Goal: Information Seeking & Learning: Learn about a topic

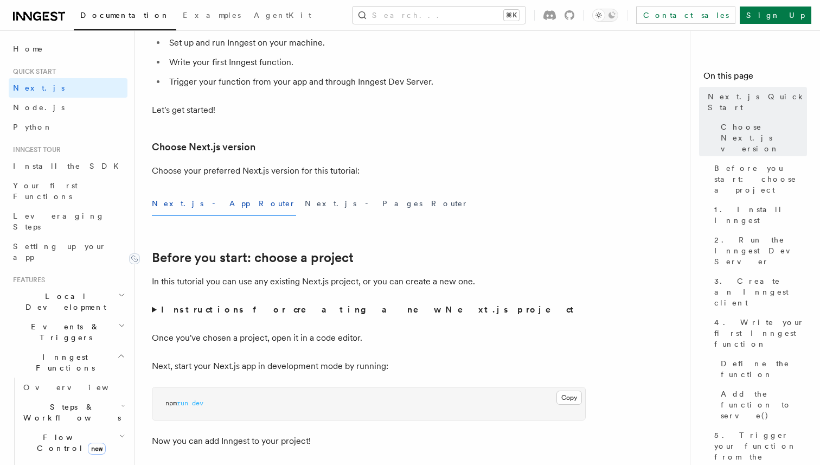
scroll to position [169, 0]
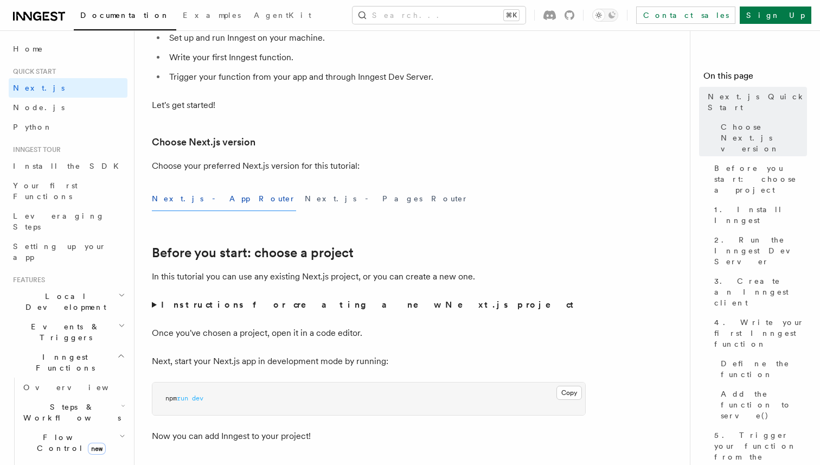
click at [188, 303] on strong "Instructions for creating a new Next.js project" at bounding box center [369, 304] width 417 height 10
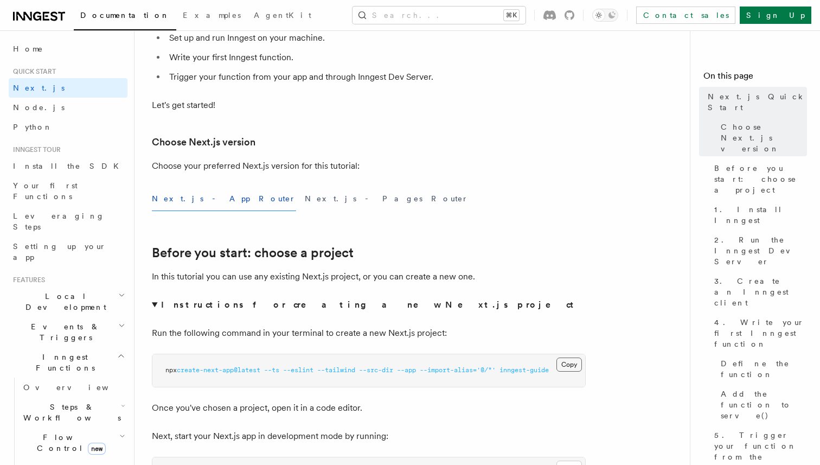
click at [562, 363] on button "Copy Copied" at bounding box center [568, 364] width 25 height 14
click at [477, 370] on span "--import-alias=" at bounding box center [448, 370] width 57 height 8
click at [567, 366] on button "Copy Copied" at bounding box center [568, 364] width 25 height 14
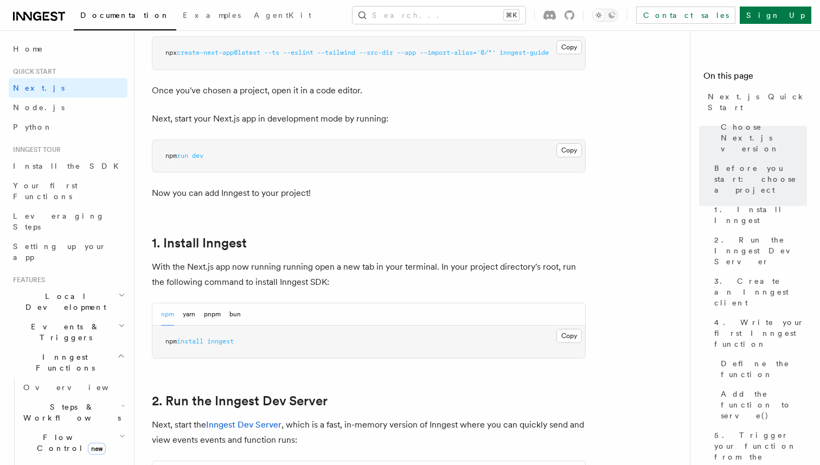
scroll to position [500, 0]
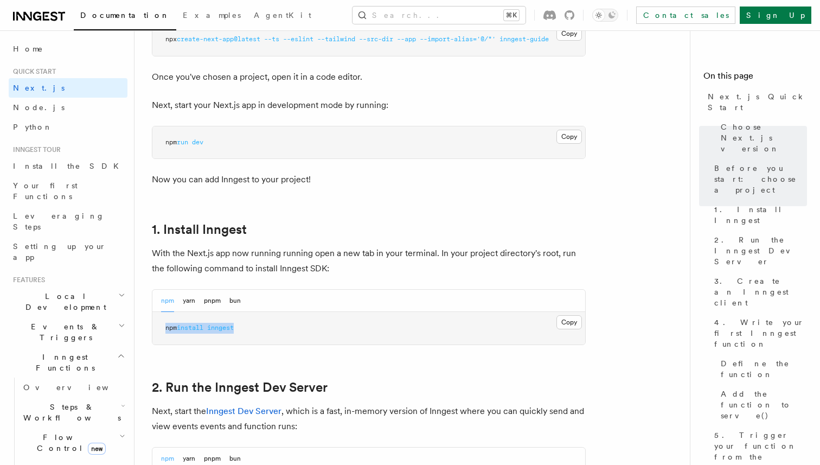
drag, startPoint x: 158, startPoint y: 328, endPoint x: 322, endPoint y: 329, distance: 163.8
click at [321, 329] on pre "npm install inngest" at bounding box center [368, 328] width 433 height 33
copy span "npm install inngest"
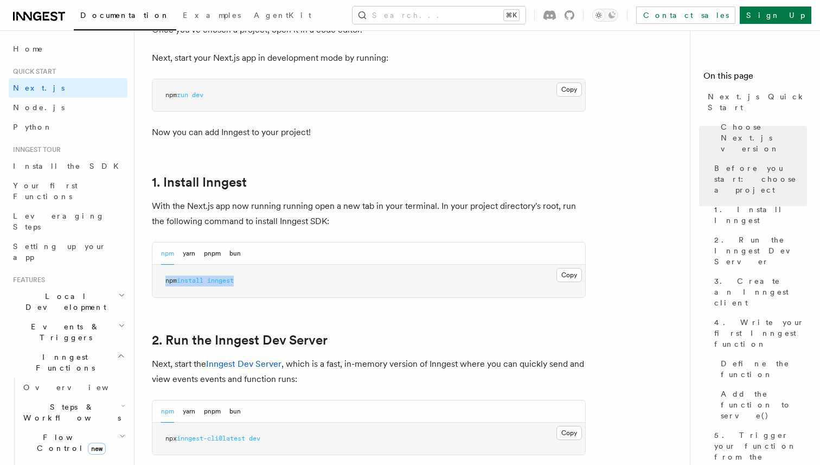
scroll to position [548, 0]
click at [563, 434] on button "Copy Copied" at bounding box center [568, 432] width 25 height 14
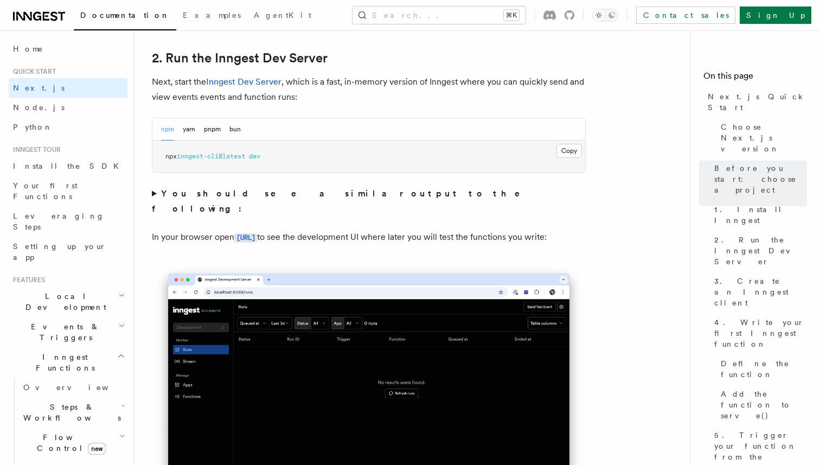
scroll to position [835, 0]
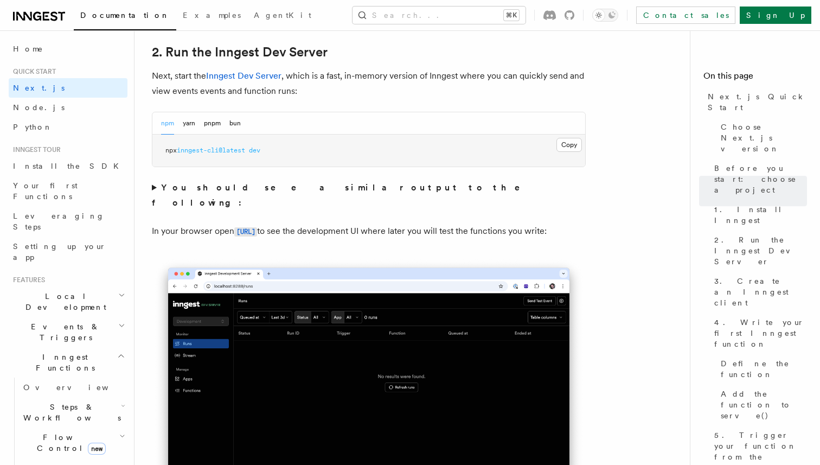
click at [253, 186] on strong "You should see a similar output to the following:" at bounding box center [343, 194] width 383 height 25
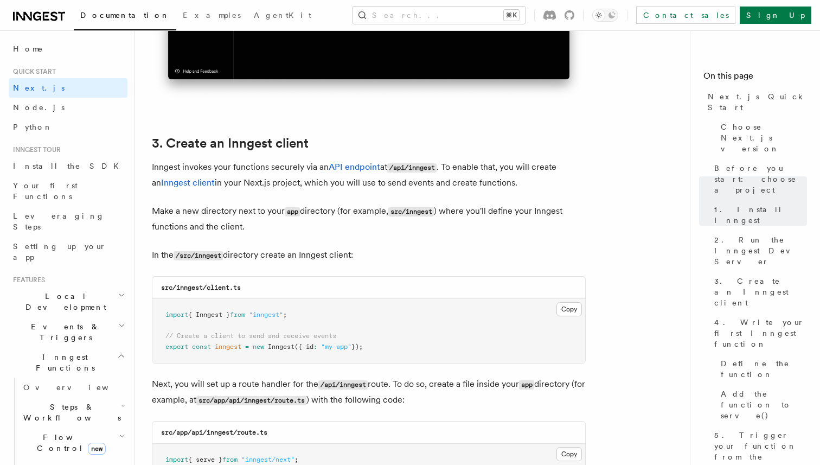
scroll to position [1602, 0]
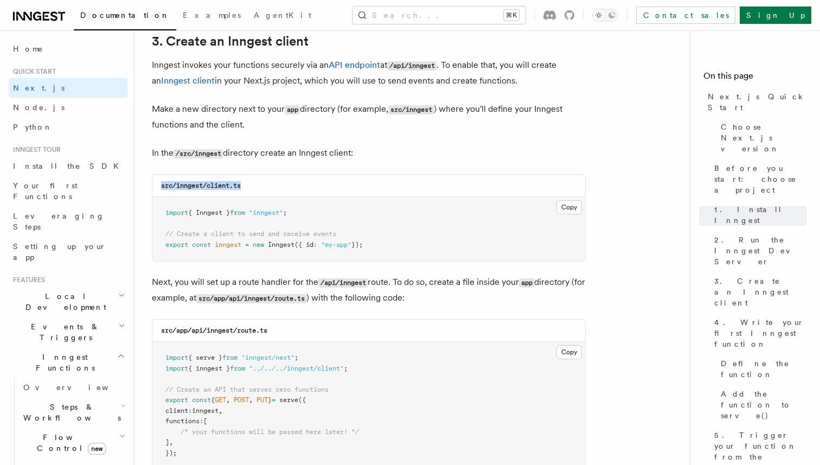
drag, startPoint x: 161, startPoint y: 186, endPoint x: 331, endPoint y: 186, distance: 170.8
click at [331, 186] on div "src/inngest/client.ts" at bounding box center [368, 186] width 433 height 22
copy code "src/inngest/client.ts"
drag, startPoint x: 175, startPoint y: 187, endPoint x: 272, endPoint y: 187, distance: 97.6
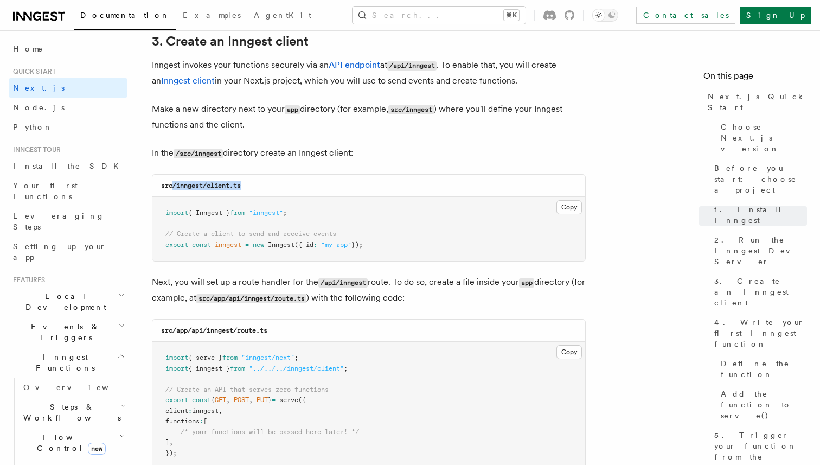
click at [272, 187] on div "src/inngest/client.ts" at bounding box center [368, 186] width 433 height 22
drag, startPoint x: 272, startPoint y: 187, endPoint x: 187, endPoint y: 187, distance: 85.7
click at [187, 187] on div "src/inngest/client.ts" at bounding box center [368, 186] width 433 height 22
click at [562, 212] on button "Copy Copied" at bounding box center [568, 207] width 25 height 14
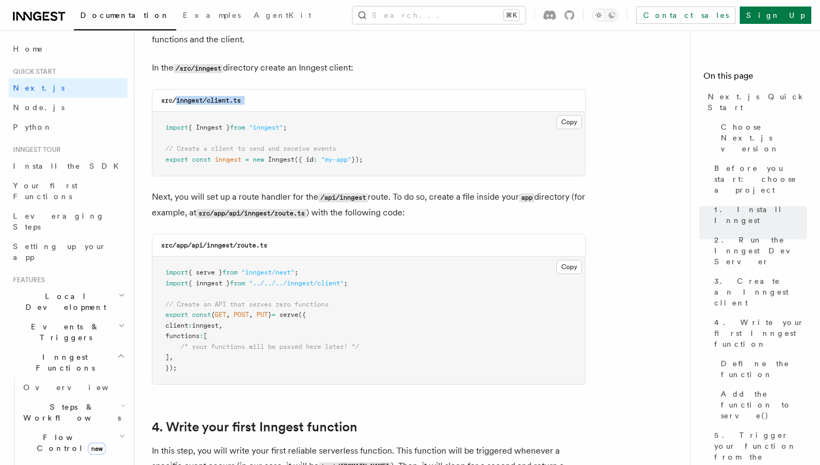
scroll to position [1695, 0]
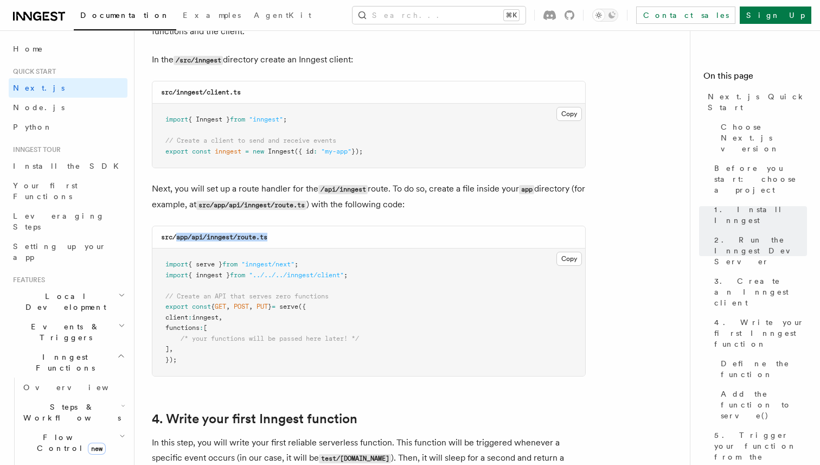
drag, startPoint x: 177, startPoint y: 239, endPoint x: 316, endPoint y: 239, distance: 138.8
click at [316, 239] on div "src/app/api/inngest/route.ts" at bounding box center [368, 237] width 433 height 22
copy code "app/api/inngest/route.ts"
click at [555, 265] on pre "import { serve } from "inngest/next" ; import { inngest } from "../../../innges…" at bounding box center [368, 311] width 433 height 127
click at [585, 256] on pre "import { serve } from "inngest/next" ; import { inngest } from "../../../innges…" at bounding box center [368, 311] width 433 height 127
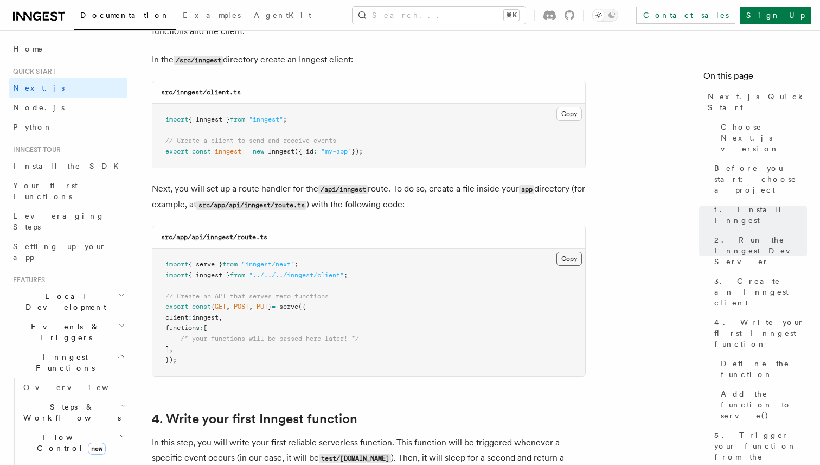
click at [563, 258] on button "Copy Copied" at bounding box center [568, 259] width 25 height 14
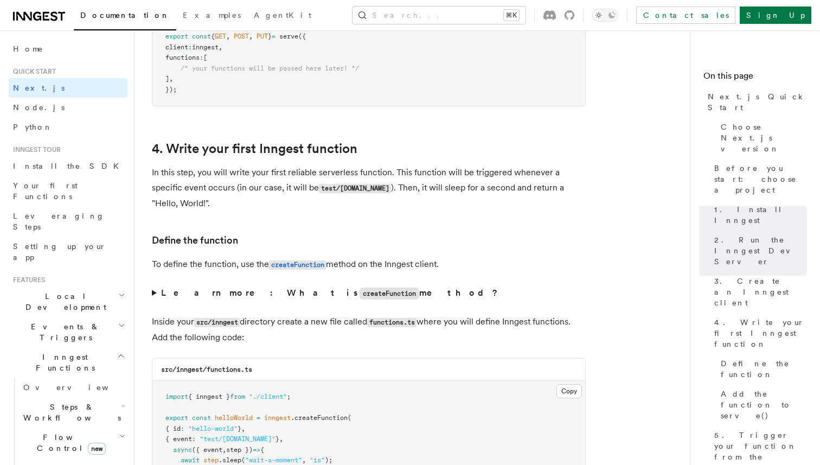
scroll to position [1968, 0]
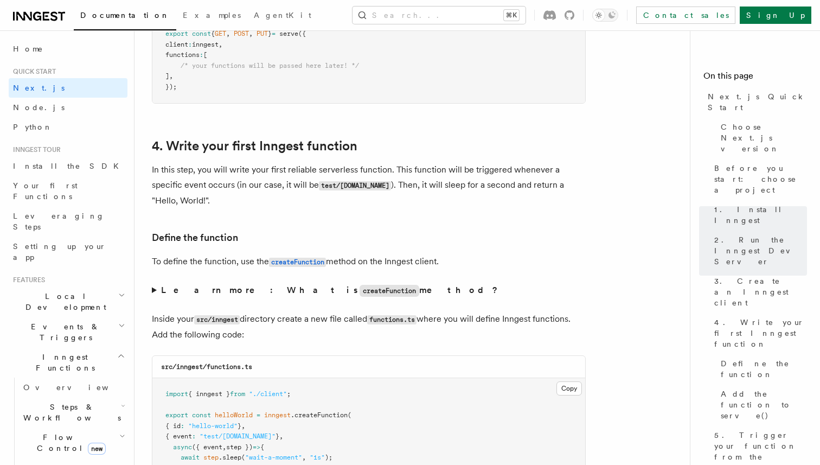
click at [360, 296] on code "createFunction" at bounding box center [390, 291] width 60 height 12
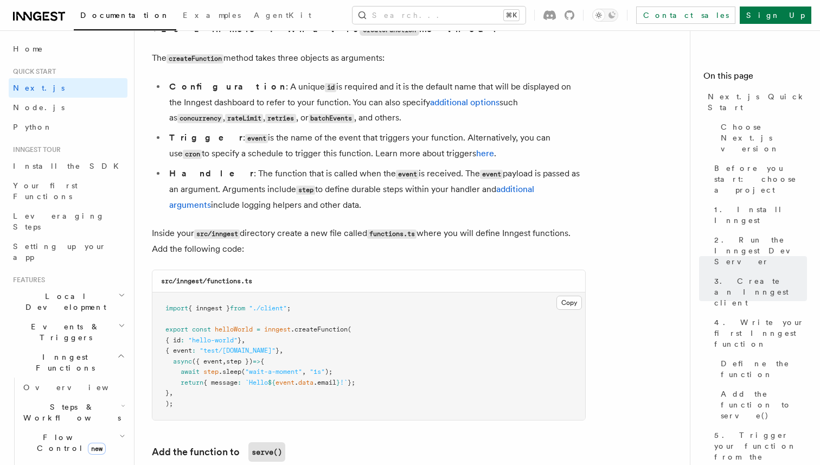
scroll to position [2234, 0]
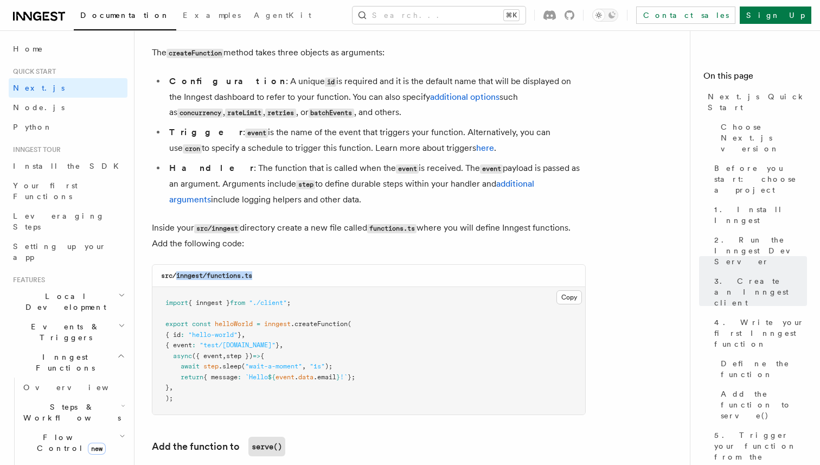
drag, startPoint x: 177, startPoint y: 281, endPoint x: 270, endPoint y: 281, distance: 93.3
click at [270, 281] on div "src/inngest/functions.ts" at bounding box center [368, 276] width 433 height 22
copy code "inngest/functions.ts"
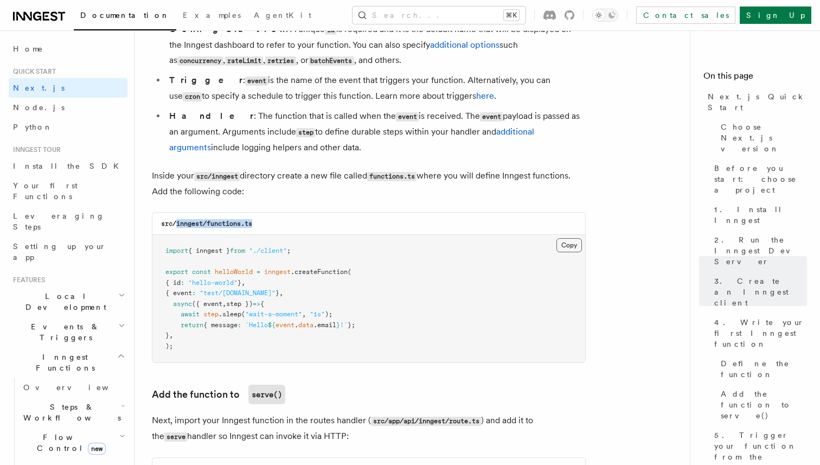
click at [568, 251] on button "Copy Copied" at bounding box center [568, 245] width 25 height 14
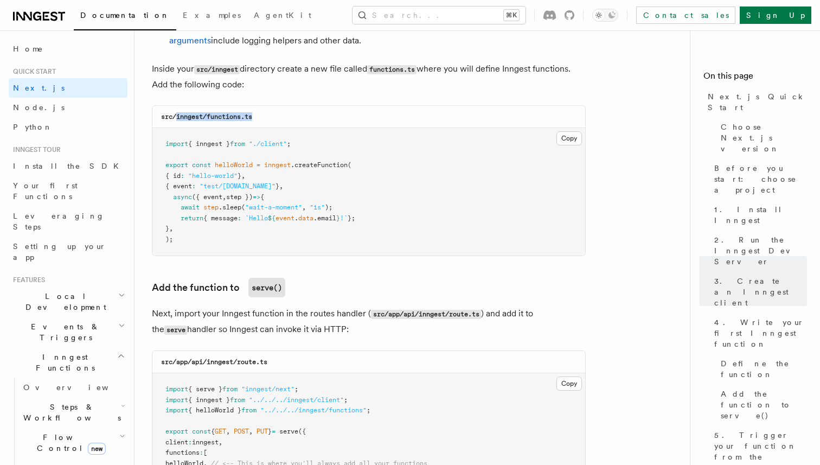
scroll to position [2397, 0]
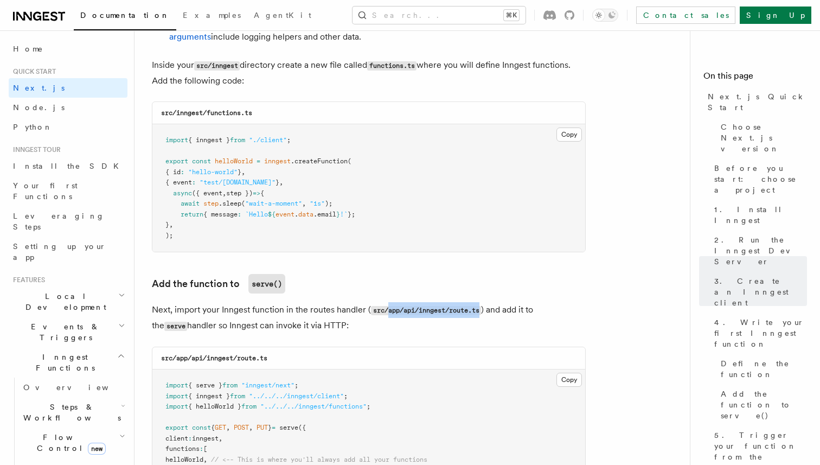
drag, startPoint x: 388, startPoint y: 313, endPoint x: 482, endPoint y: 316, distance: 93.9
click at [481, 315] on code "src/app/api/inngest/route.ts" at bounding box center [426, 310] width 110 height 9
copy code "app/api/inngest/route.ts"
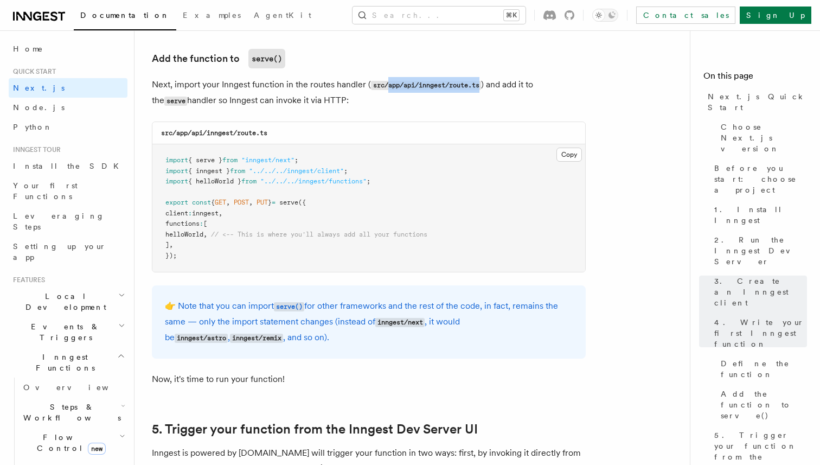
scroll to position [2577, 0]
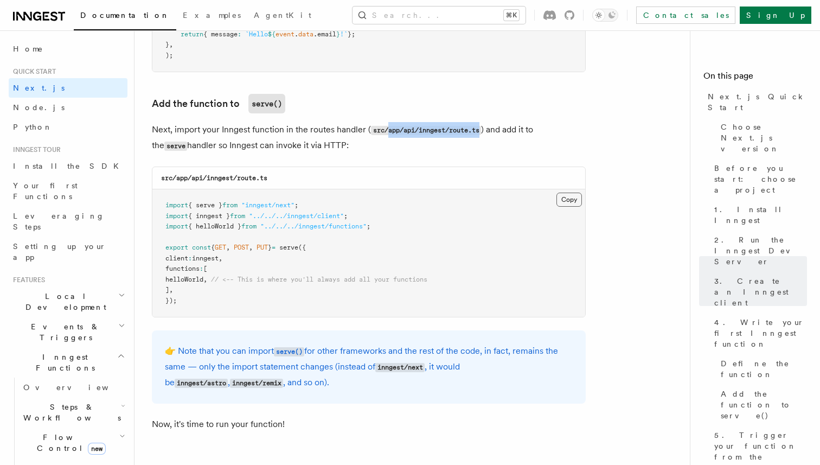
click at [567, 201] on button "Copy Copied" at bounding box center [568, 200] width 25 height 14
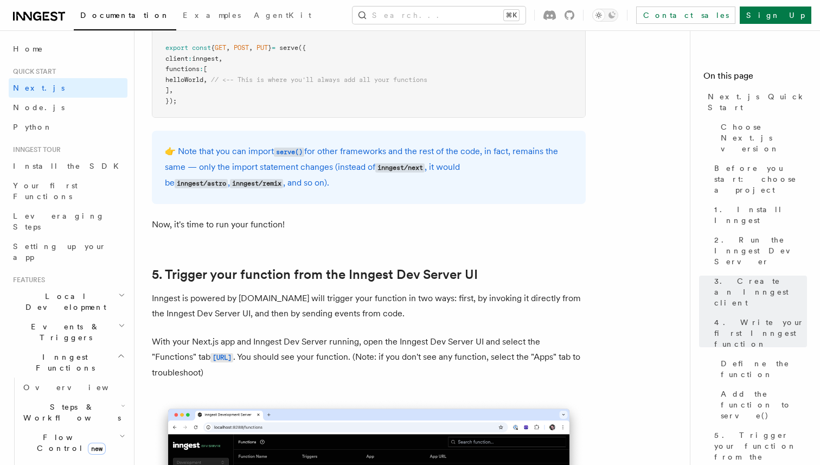
scroll to position [2784, 0]
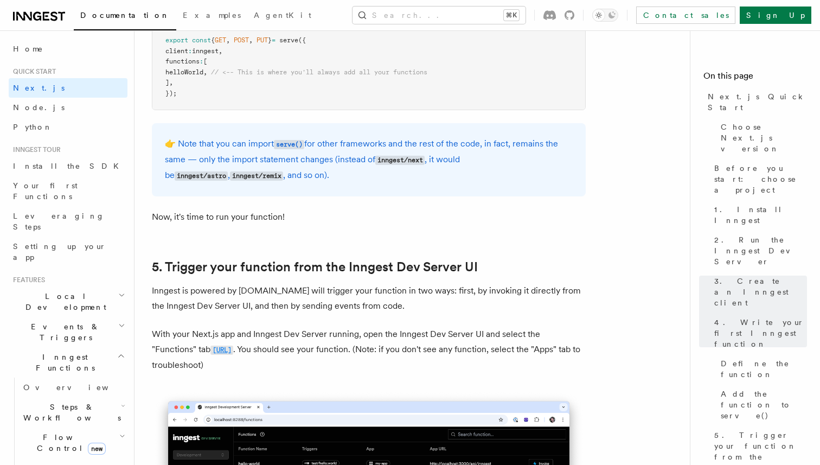
click at [210, 355] on code "[URL]" at bounding box center [221, 349] width 23 height 9
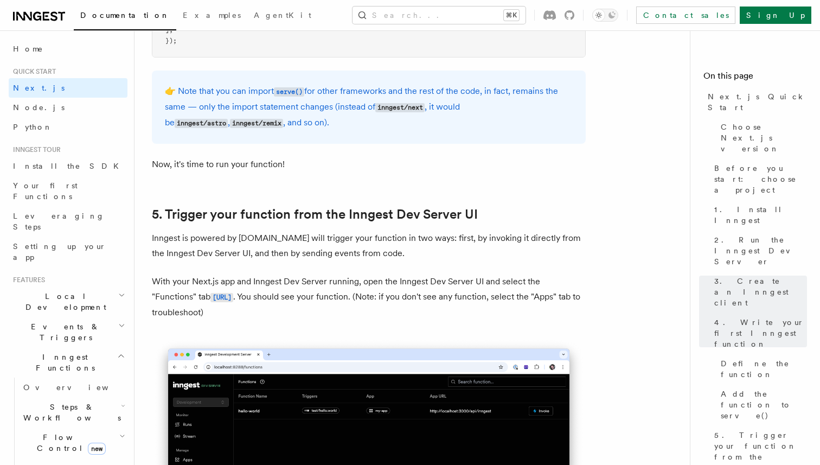
scroll to position [2846, 0]
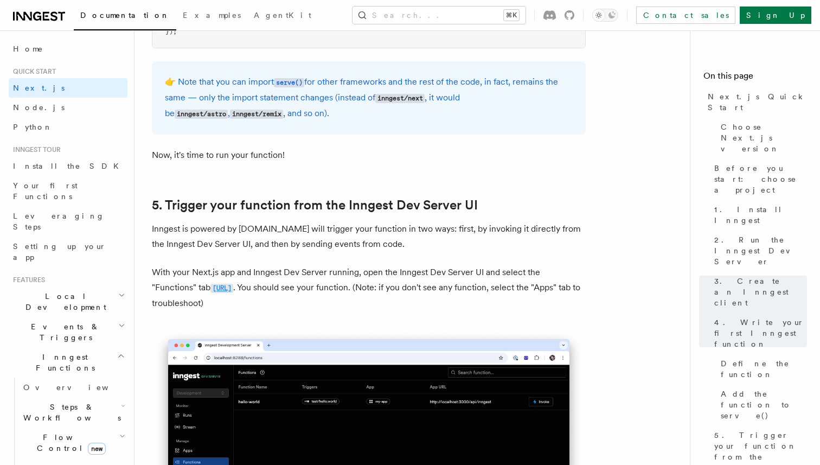
click at [233, 289] on code "[URL]" at bounding box center [221, 288] width 23 height 9
click at [233, 293] on code "[URL]" at bounding box center [221, 288] width 23 height 9
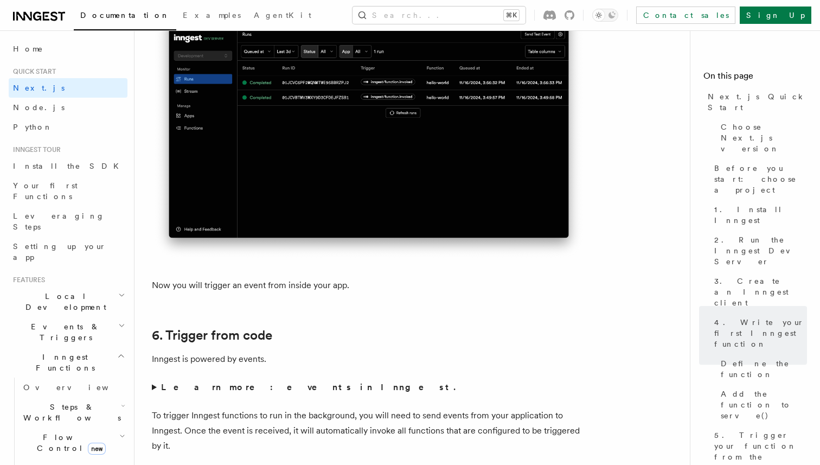
scroll to position [5809, 0]
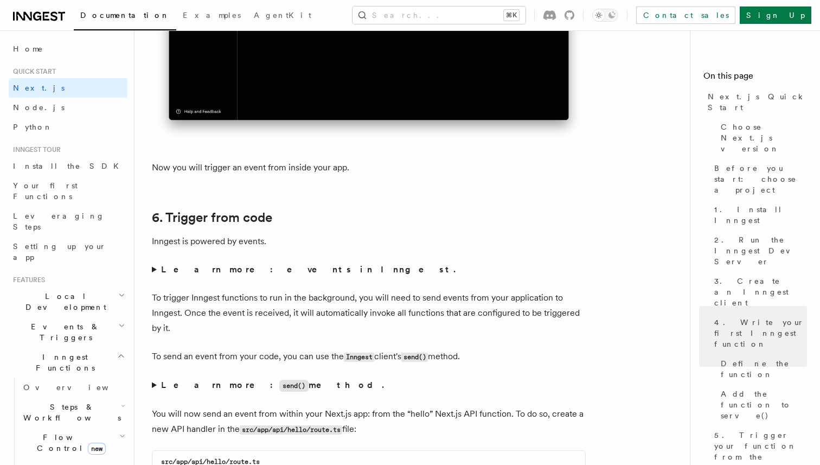
click at [223, 273] on strong "Learn more: events in Inngest." at bounding box center [309, 269] width 297 height 10
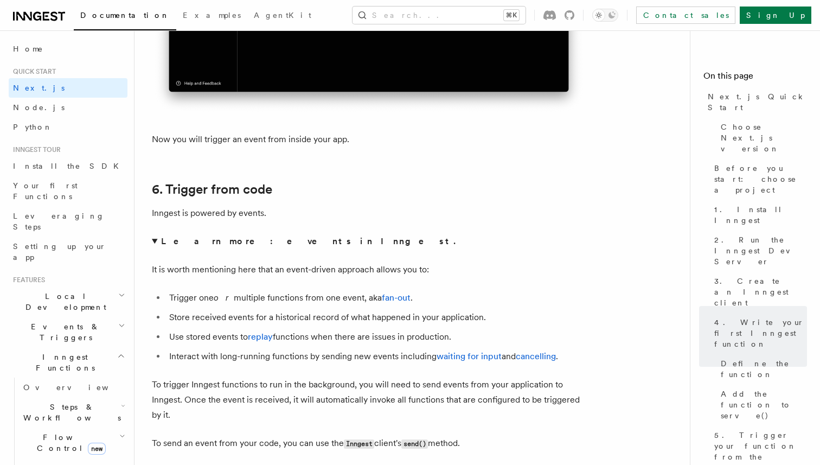
scroll to position [5843, 0]
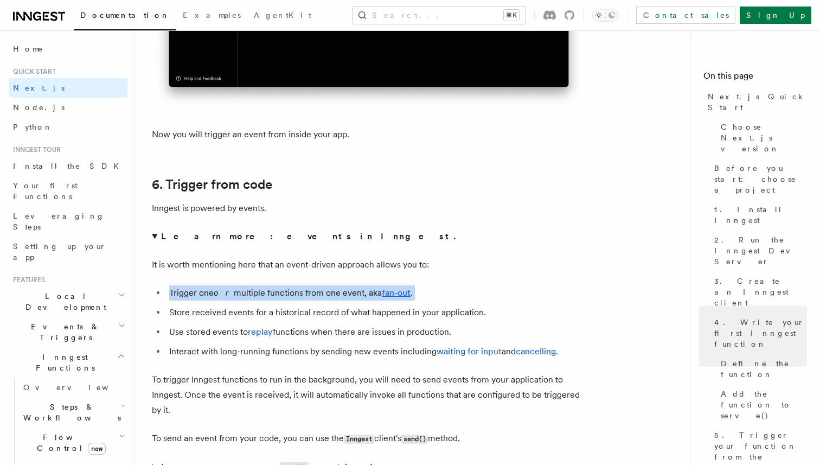
drag, startPoint x: 170, startPoint y: 299, endPoint x: 403, endPoint y: 306, distance: 233.3
click at [403, 307] on ul "Trigger one or multiple functions from one event, aka fan-out . Store received …" at bounding box center [369, 322] width 434 height 74
click at [385, 298] on link "fan-out" at bounding box center [396, 292] width 29 height 10
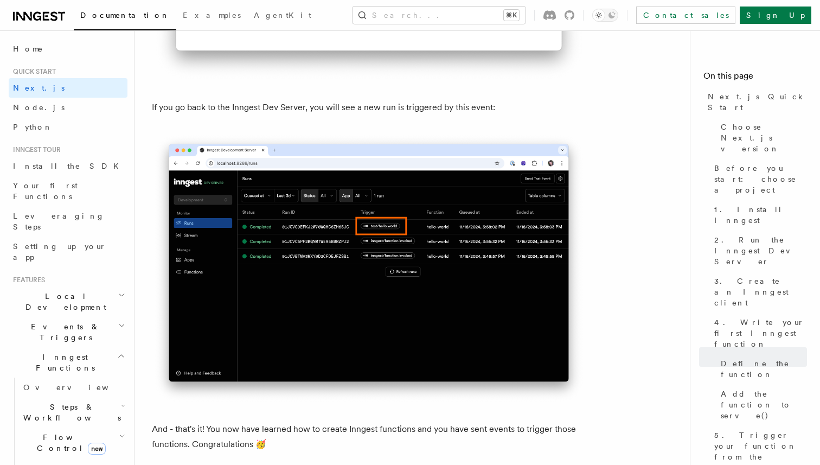
scroll to position [6948, 0]
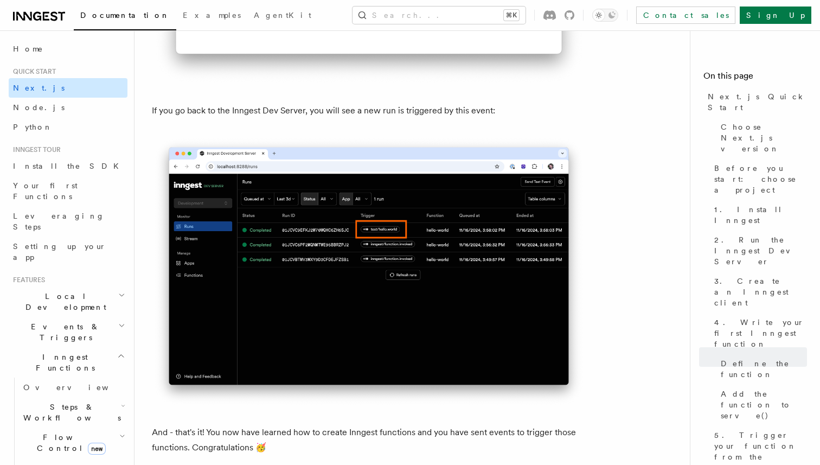
click at [55, 87] on link "Next.js" at bounding box center [68, 88] width 119 height 20
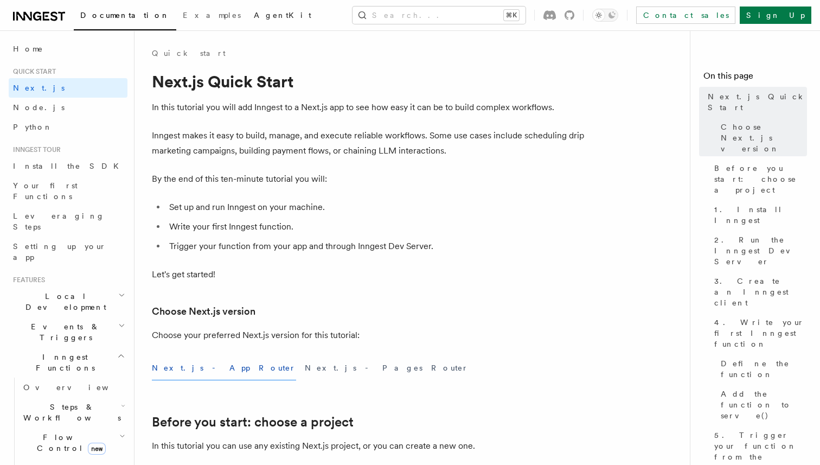
click at [247, 14] on link "AgentKit" at bounding box center [282, 16] width 71 height 26
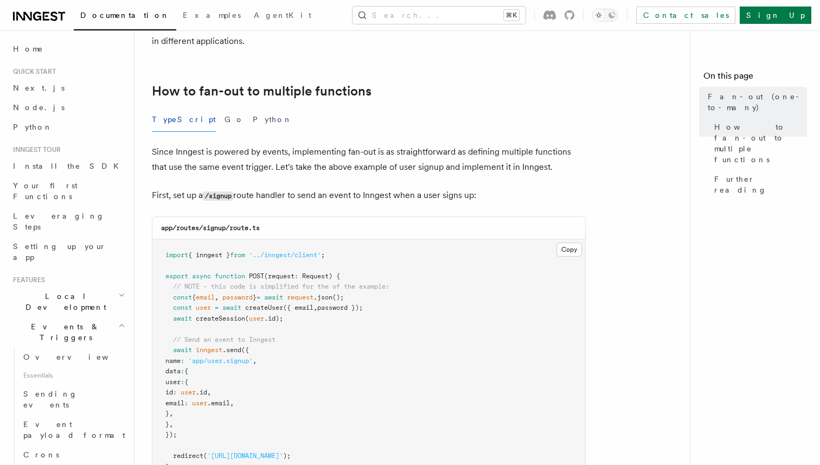
scroll to position [517, 0]
drag, startPoint x: 184, startPoint y: 322, endPoint x: 286, endPoint y: 322, distance: 101.4
click at [286, 322] on pre "import { inngest } from '../inngest/client' ; export async function POST (reque…" at bounding box center [368, 360] width 433 height 244
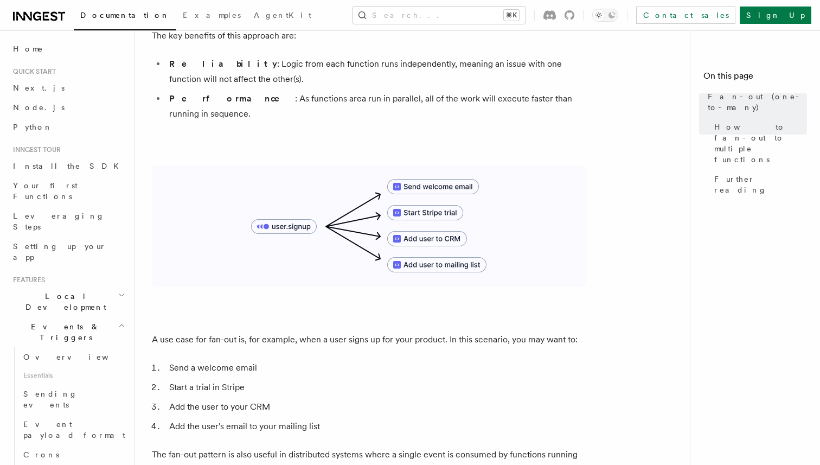
scroll to position [0, 0]
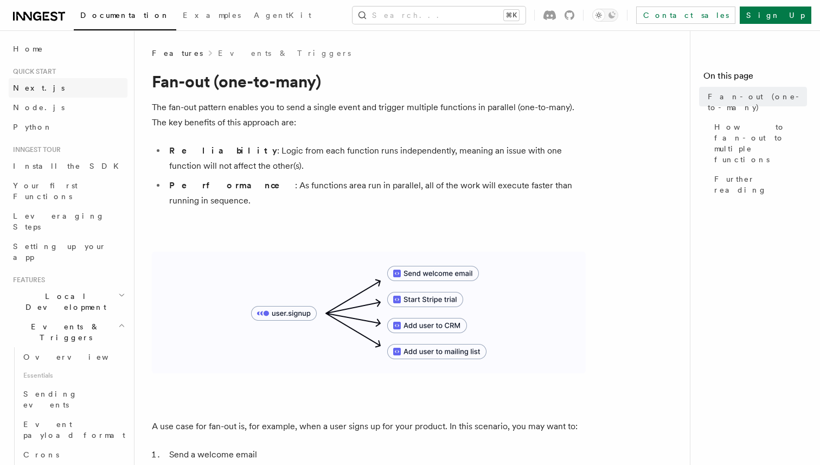
click at [28, 87] on span "Next.js" at bounding box center [39, 88] width 52 height 9
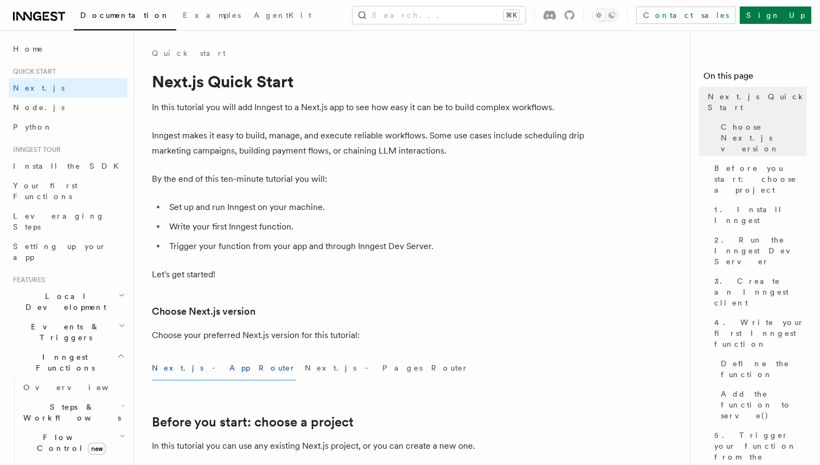
click at [85, 286] on h2 "Local Development" at bounding box center [68, 301] width 119 height 30
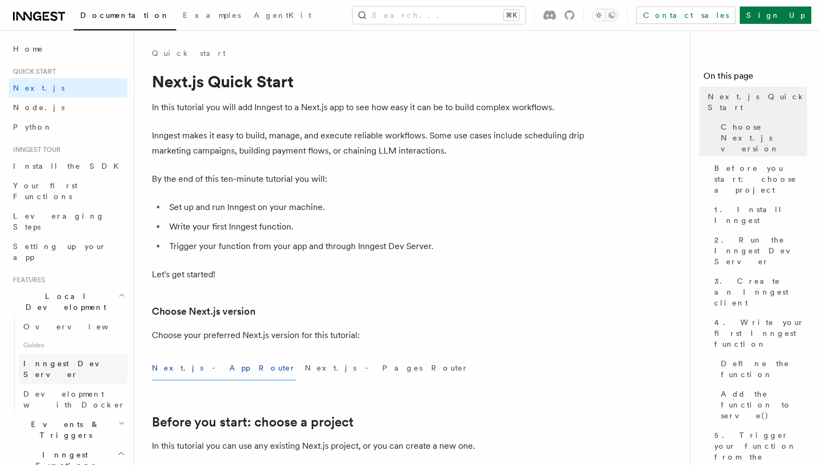
click at [71, 359] on span "Inngest Dev Server" at bounding box center [69, 369] width 93 height 20
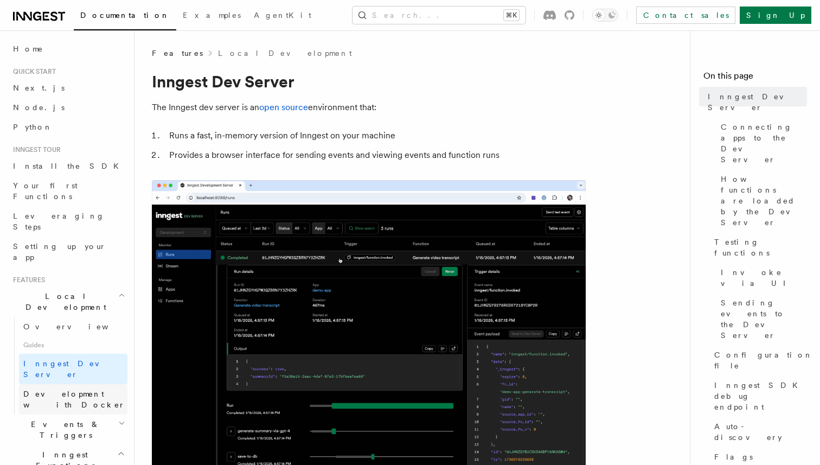
click at [79, 389] on span "Development with Docker" at bounding box center [74, 399] width 102 height 20
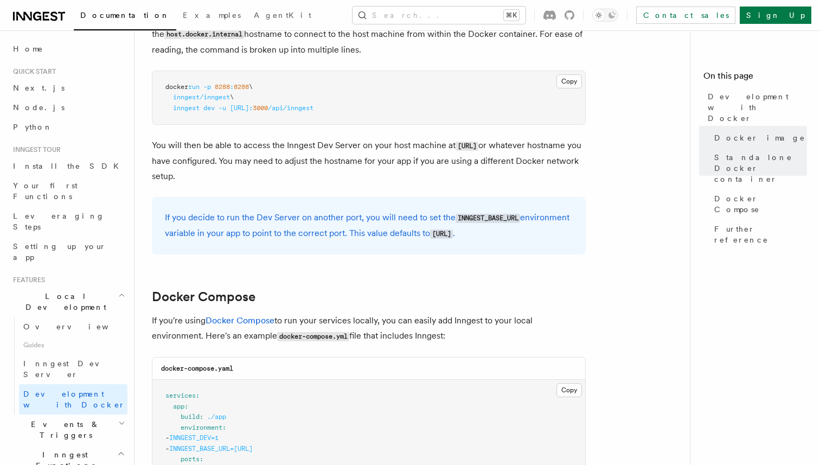
scroll to position [466, 0]
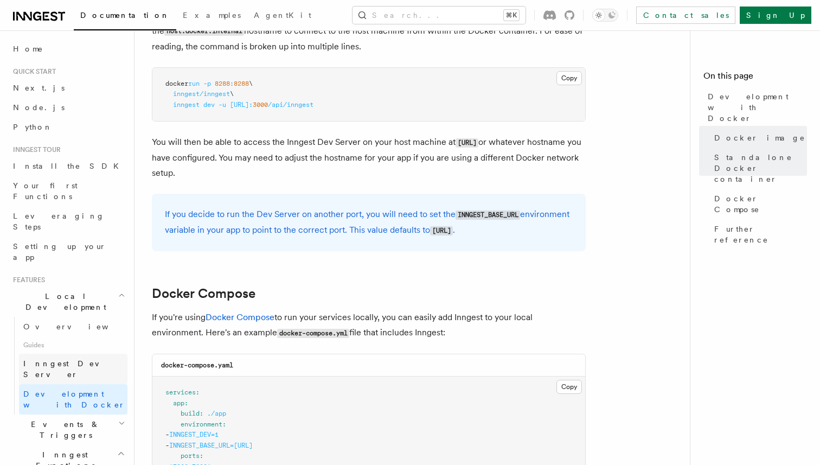
click at [80, 359] on span "Inngest Dev Server" at bounding box center [69, 369] width 93 height 20
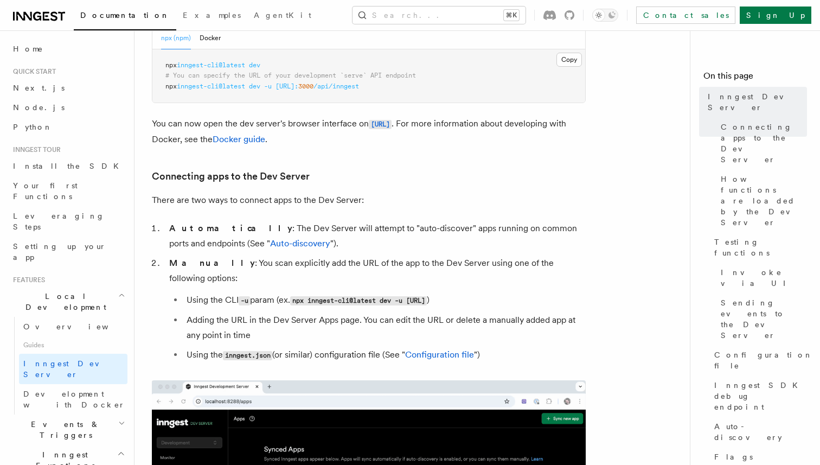
scroll to position [559, 0]
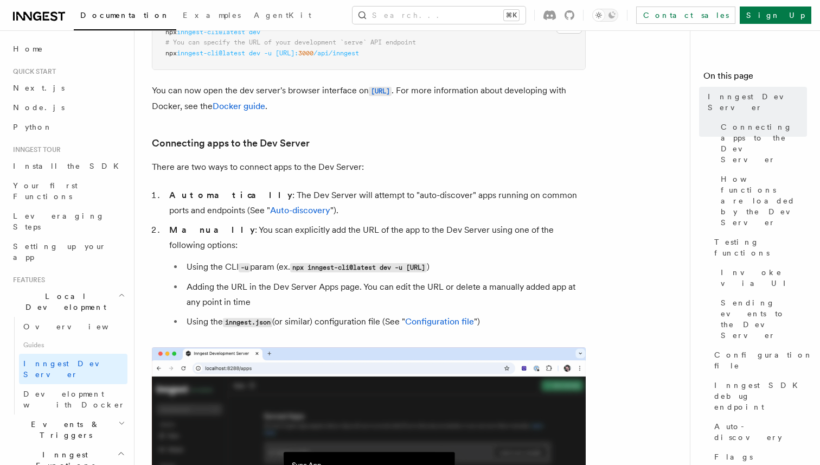
click at [61, 419] on span "Events & Triggers" at bounding box center [64, 430] width 110 height 22
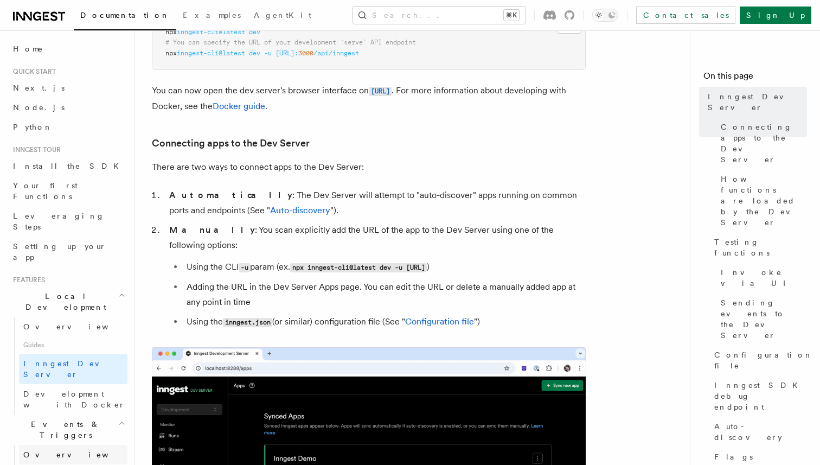
click at [72, 445] on link "Overview" at bounding box center [73, 455] width 108 height 20
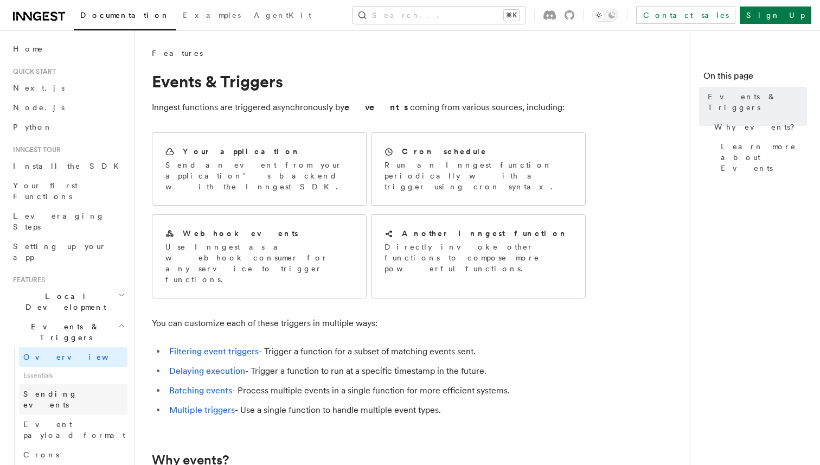
click at [72, 389] on span "Sending events" at bounding box center [50, 399] width 54 height 20
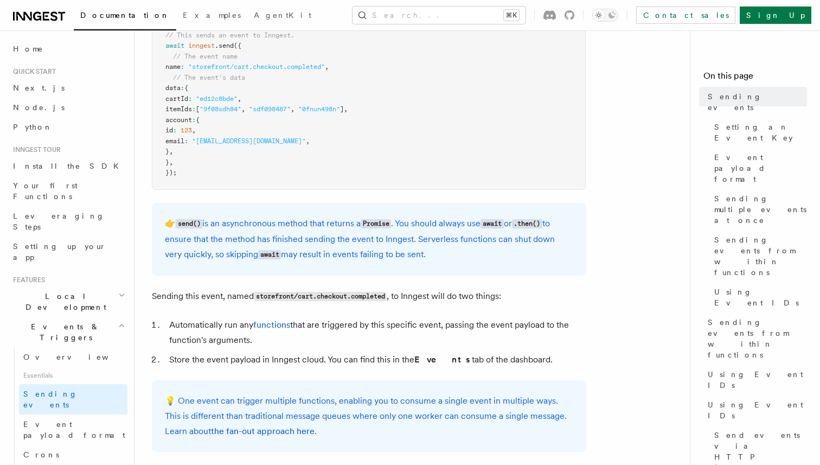
scroll to position [412, 0]
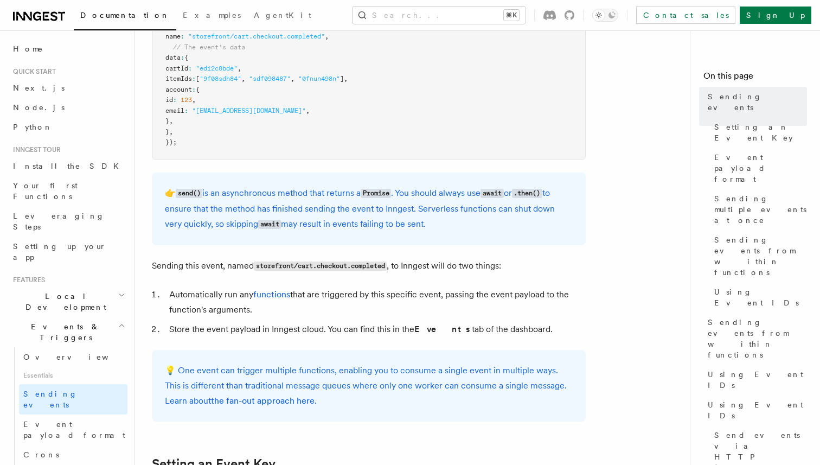
click at [184, 193] on code "send()" at bounding box center [189, 193] width 27 height 9
click at [367, 195] on code "Promise" at bounding box center [376, 193] width 30 height 9
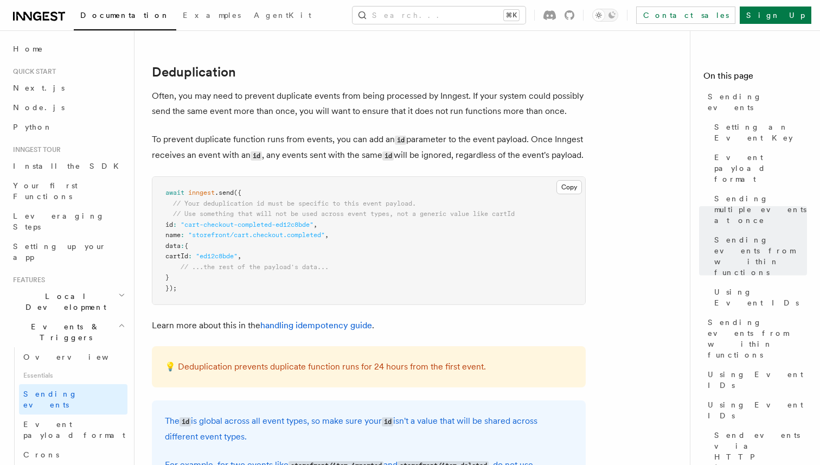
scroll to position [2731, 0]
click at [221, 373] on p "💡 Deduplication prevents duplicate function runs for 24 hours from the first ev…" at bounding box center [369, 365] width 408 height 15
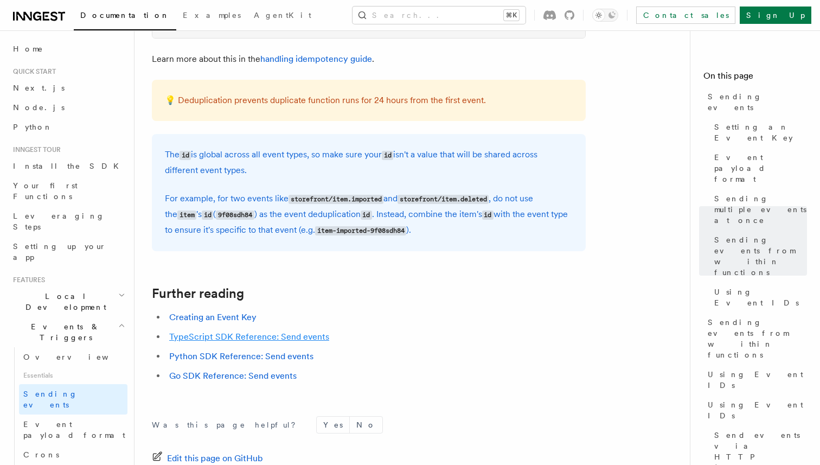
scroll to position [3016, 0]
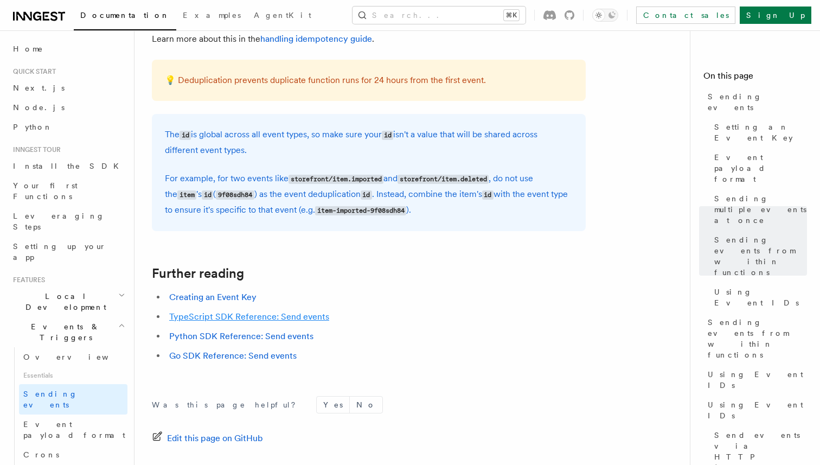
click at [212, 322] on link "TypeScript SDK Reference: Send events" at bounding box center [249, 316] width 160 height 10
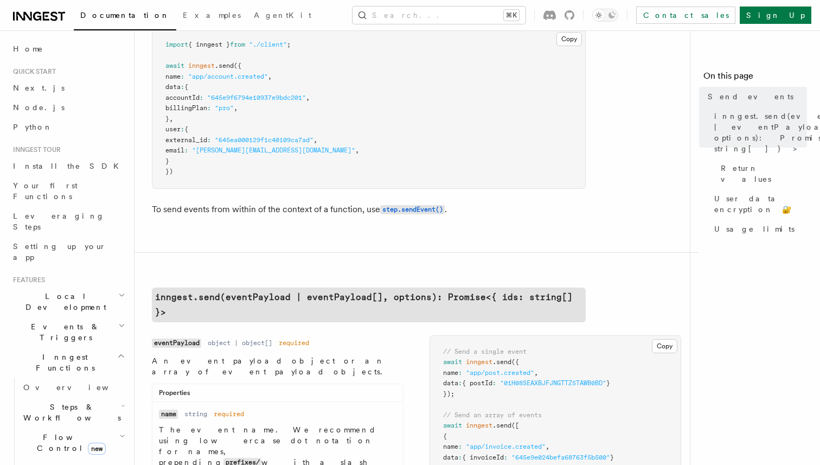
scroll to position [104, 0]
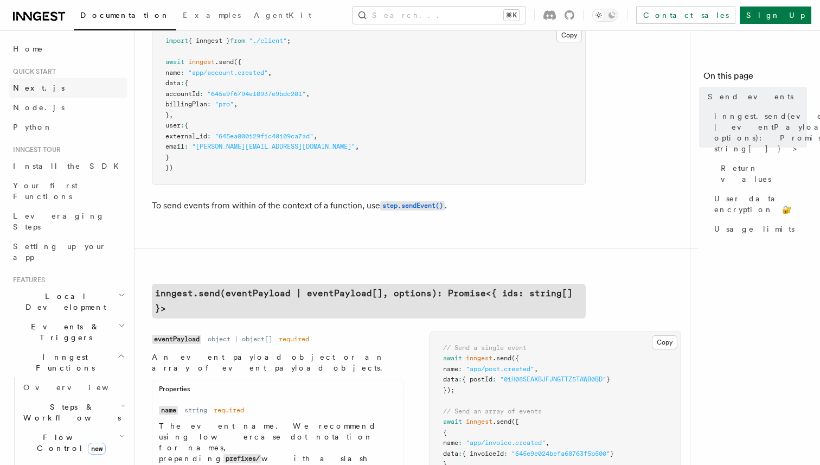
click at [29, 88] on span "Next.js" at bounding box center [39, 88] width 52 height 9
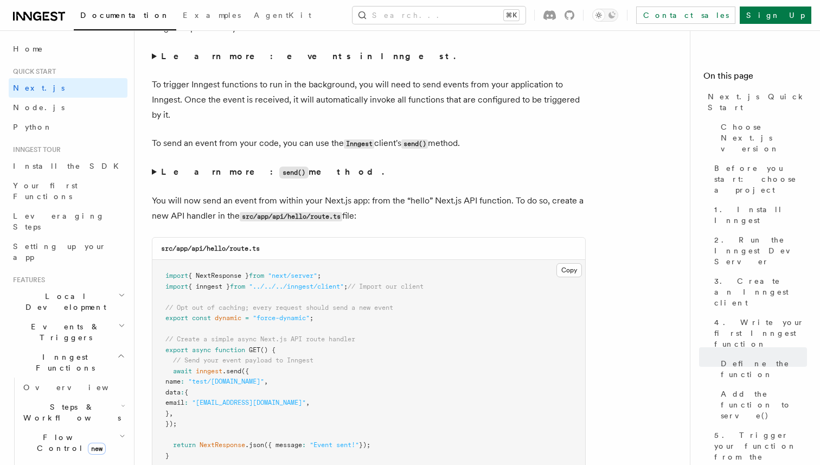
scroll to position [5532, 0]
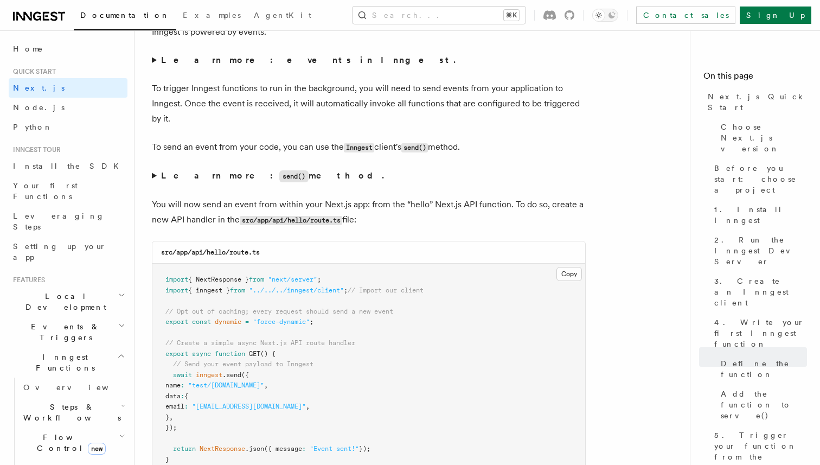
click at [279, 182] on code "send()" at bounding box center [293, 176] width 29 height 12
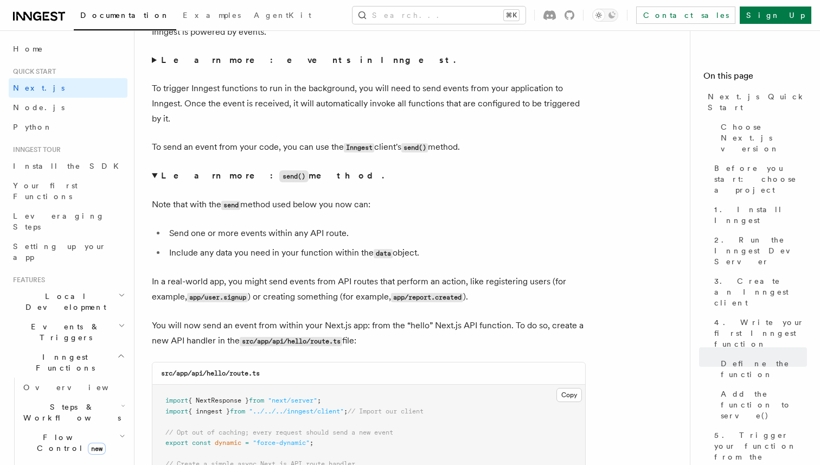
click at [214, 68] on summary "Learn more: events in Inngest." at bounding box center [369, 60] width 434 height 15
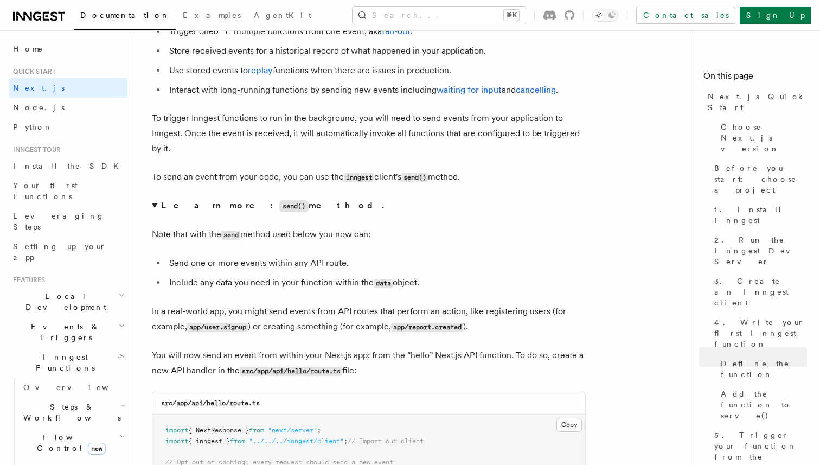
scroll to position [5910, 0]
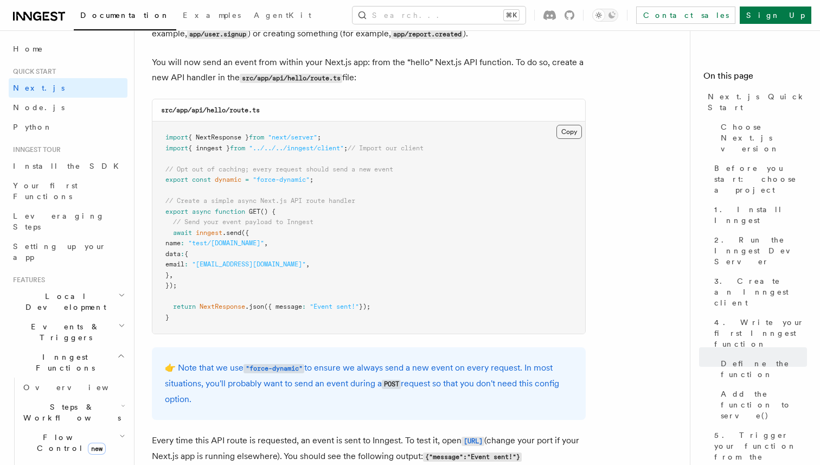
click at [564, 137] on button "Copy Copied" at bounding box center [568, 132] width 25 height 14
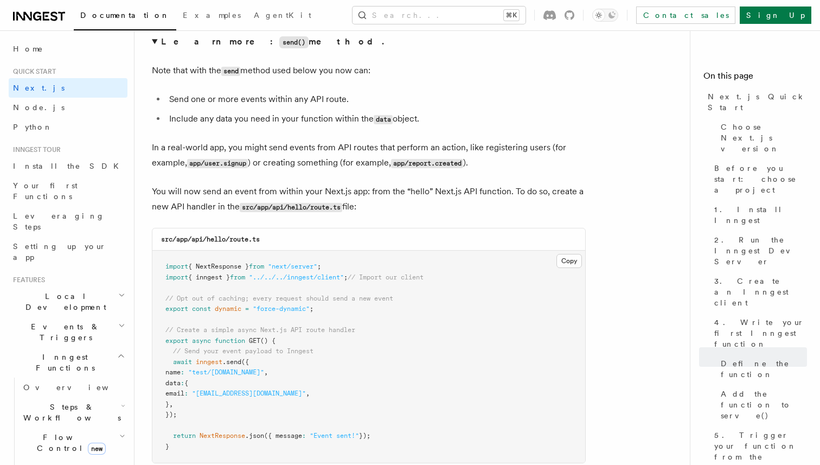
scroll to position [5733, 0]
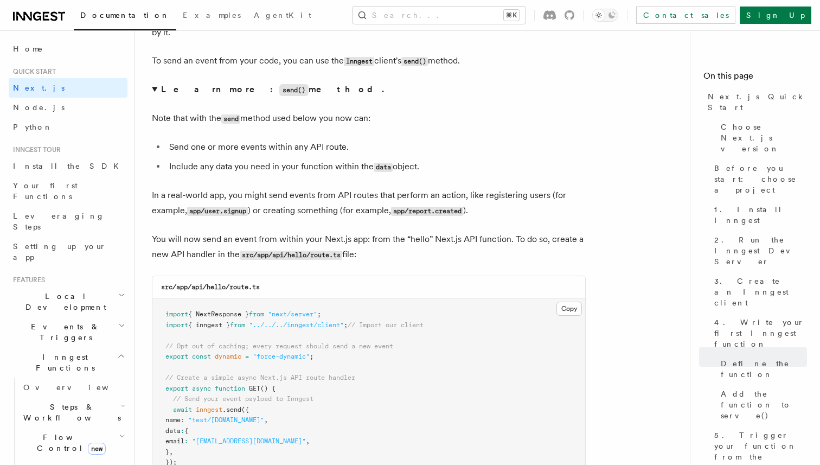
click at [178, 291] on code "src/app/api/hello/route.ts" at bounding box center [210, 287] width 99 height 8
drag, startPoint x: 176, startPoint y: 293, endPoint x: 291, endPoint y: 293, distance: 115.5
click at [291, 293] on div "src/app/api/hello/route.ts" at bounding box center [368, 287] width 433 height 22
copy code "app/api/hello/route.ts"
click at [558, 316] on button "Copy Copied" at bounding box center [568, 309] width 25 height 14
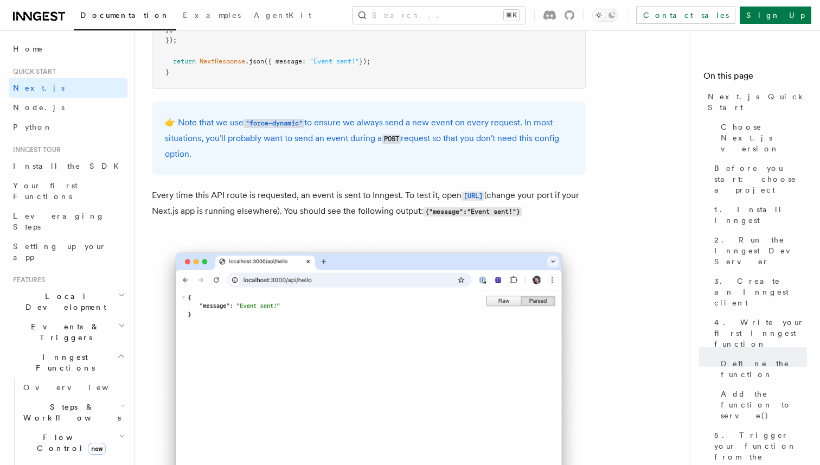
scroll to position [6106, 0]
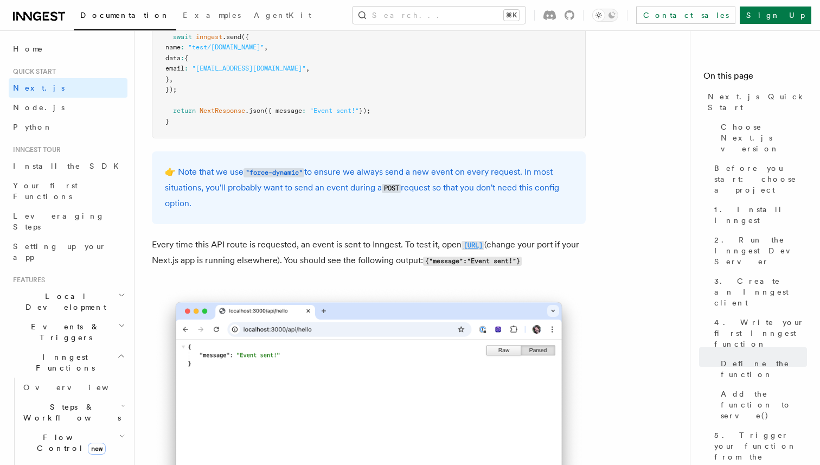
click at [462, 250] on code "[URL]" at bounding box center [473, 245] width 23 height 9
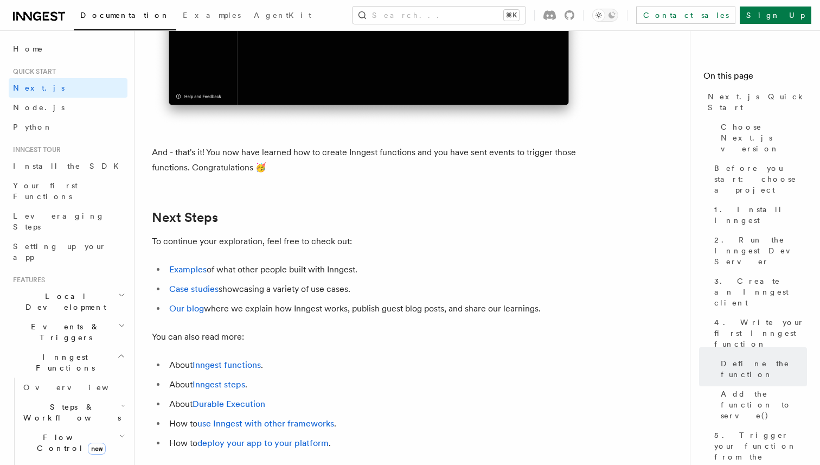
scroll to position [6945, 0]
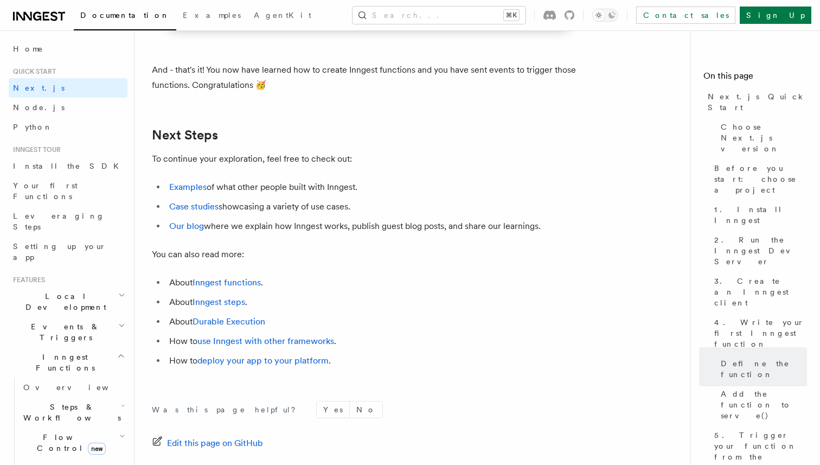
click at [181, 195] on li "Examples of what other people built with Inngest." at bounding box center [376, 187] width 420 height 15
click at [184, 192] on link "Examples" at bounding box center [187, 187] width 37 height 10
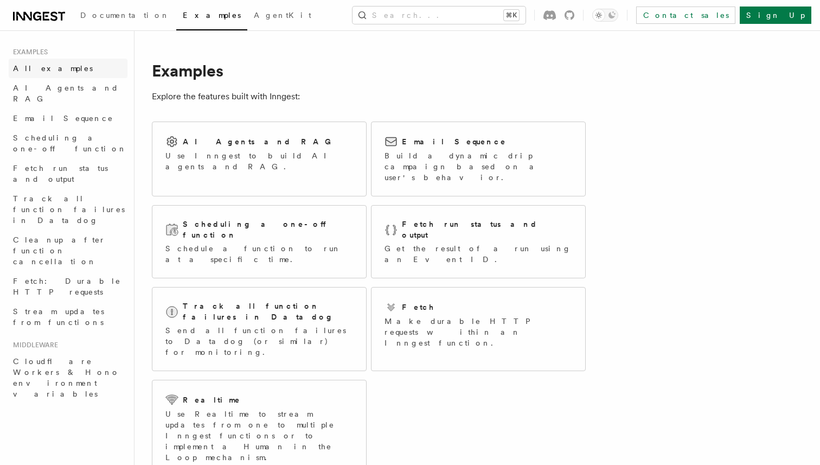
click at [52, 71] on span "All examples" at bounding box center [53, 68] width 80 height 9
click at [62, 87] on span "AI Agents and RAG" at bounding box center [66, 94] width 106 height 20
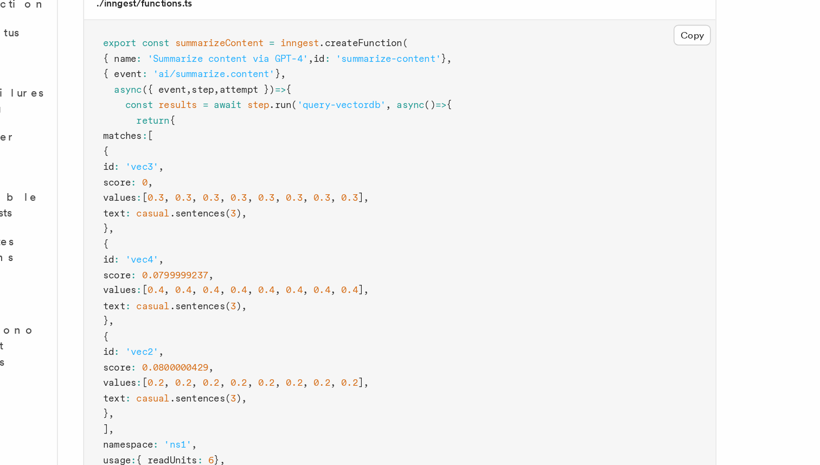
scroll to position [306, 0]
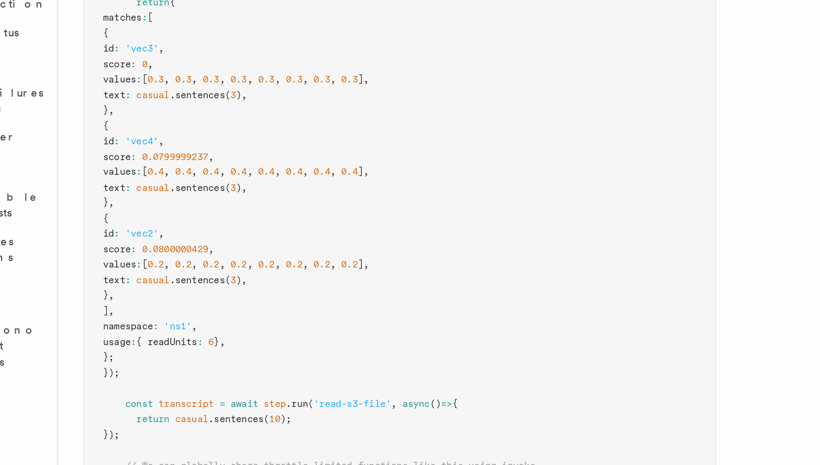
click at [249, 271] on span ".sentences" at bounding box center [230, 275] width 38 height 8
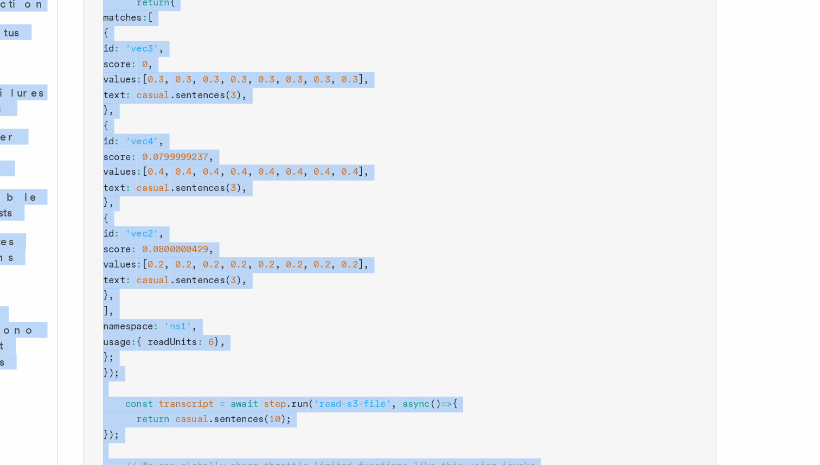
copy body "Documentation Examples AgentKit Search... ⌘K Contact sales Sign Up Search... Do…"
